Goal: Find specific page/section: Find specific page/section

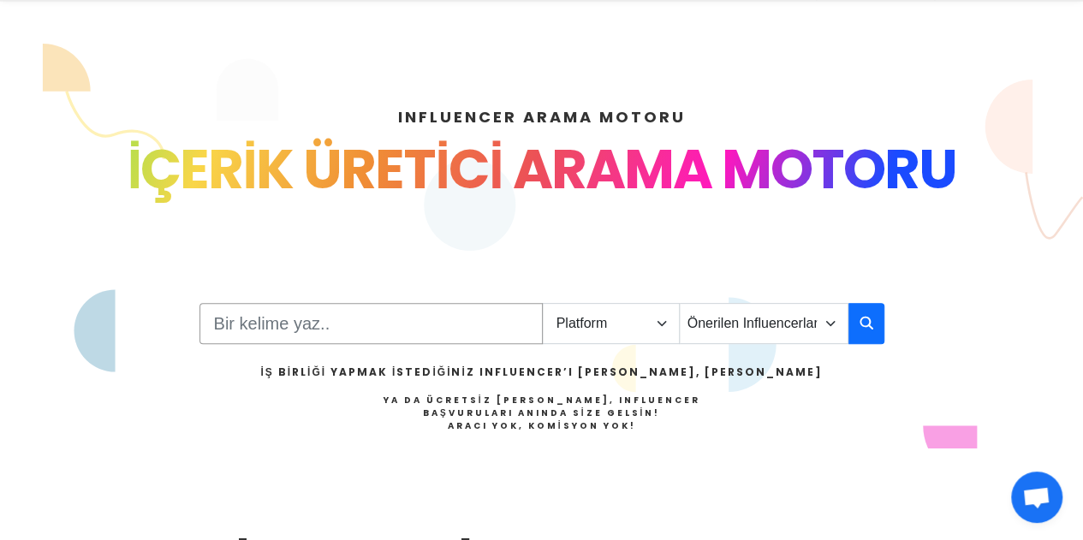
click at [420, 334] on input "Search" at bounding box center [371, 323] width 343 height 41
click at [652, 307] on select "Platform Instagram Facebook Youtube Tiktok Twitter Twitch" at bounding box center [611, 323] width 138 height 41
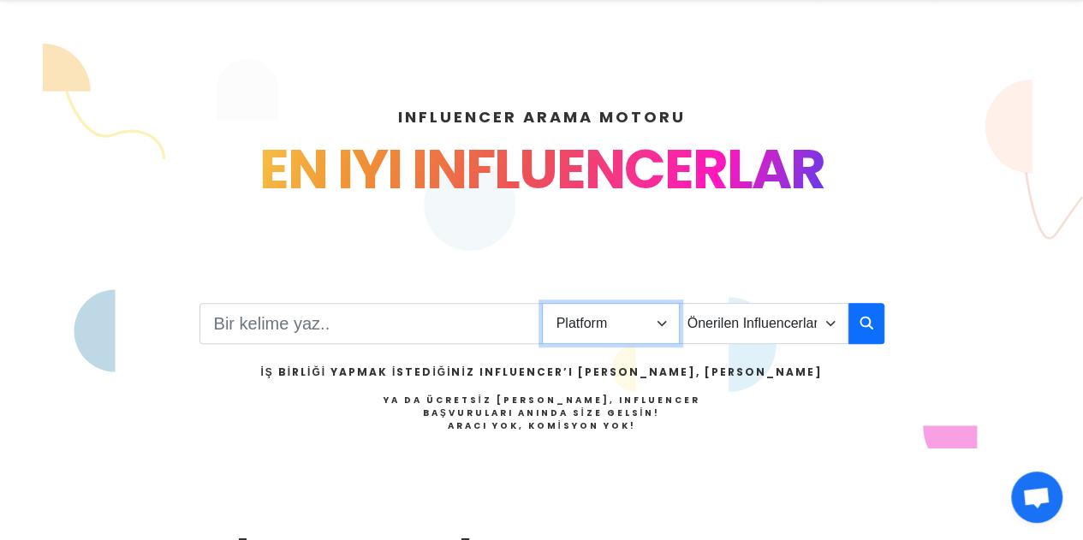
click at [636, 323] on select "Platform Instagram Facebook Youtube Tiktok Twitter Twitch" at bounding box center [611, 323] width 138 height 41
click at [672, 320] on select "Platform Instagram Facebook Youtube Tiktok Twitter Twitch" at bounding box center [611, 323] width 138 height 41
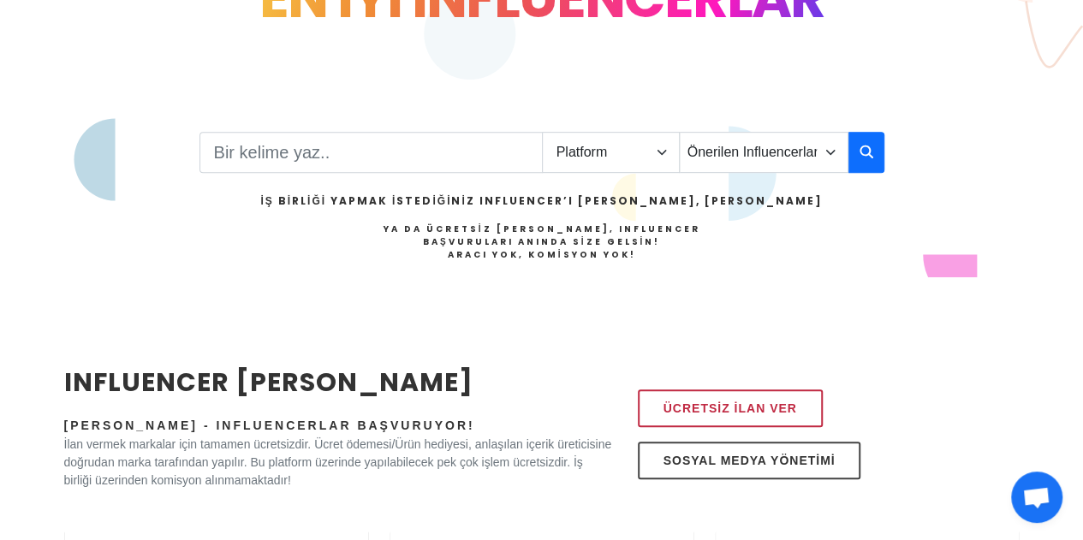
scroll to position [257, 0]
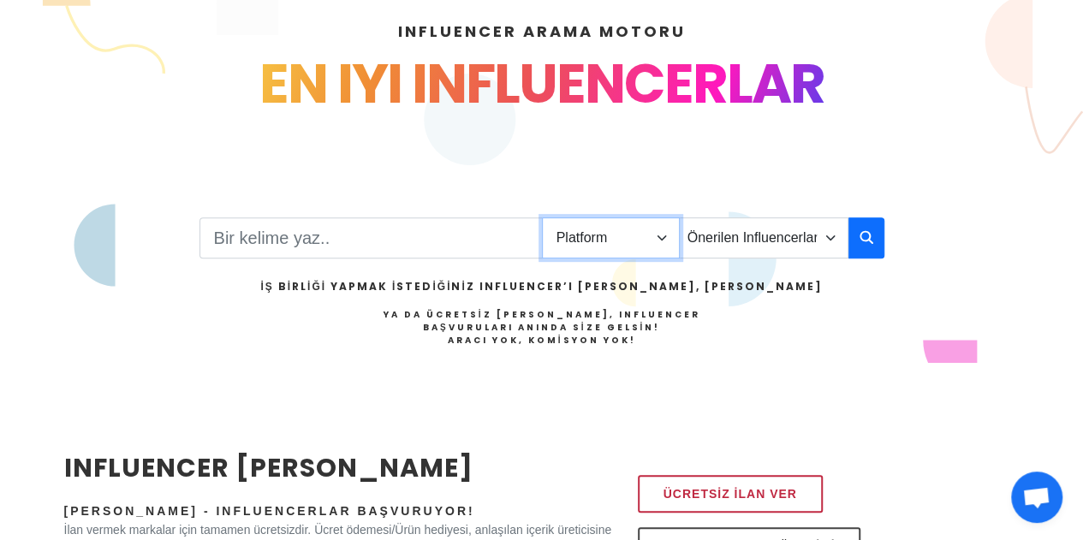
click at [615, 232] on select "Platform Instagram Facebook Youtube Tiktok Twitter Twitch" at bounding box center [611, 237] width 138 height 41
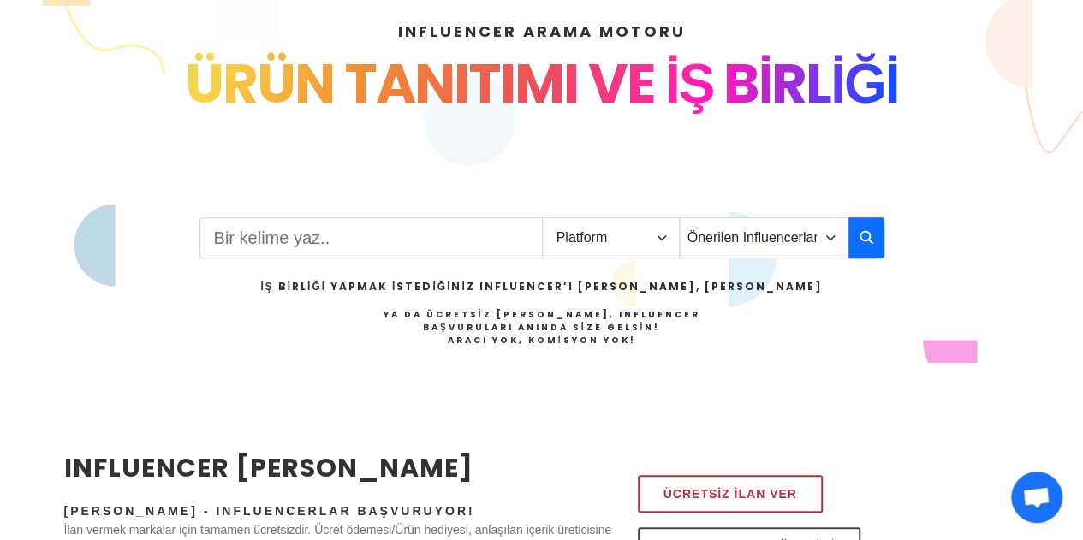
drag, startPoint x: 627, startPoint y: 211, endPoint x: 630, endPoint y: 202, distance: 9.2
click at [627, 211] on div "INFLUENCER ARAMA MOTORU INSTAGRAM VE TIKTOK INFLUENCERLARI SOSYAL MEDYA FENOMEN…" at bounding box center [542, 239] width 976 height 521
click at [642, 243] on select "Platform Instagram Facebook Youtube Tiktok Twitter Twitch" at bounding box center [611, 237] width 138 height 41
